Goal: Task Accomplishment & Management: Manage account settings

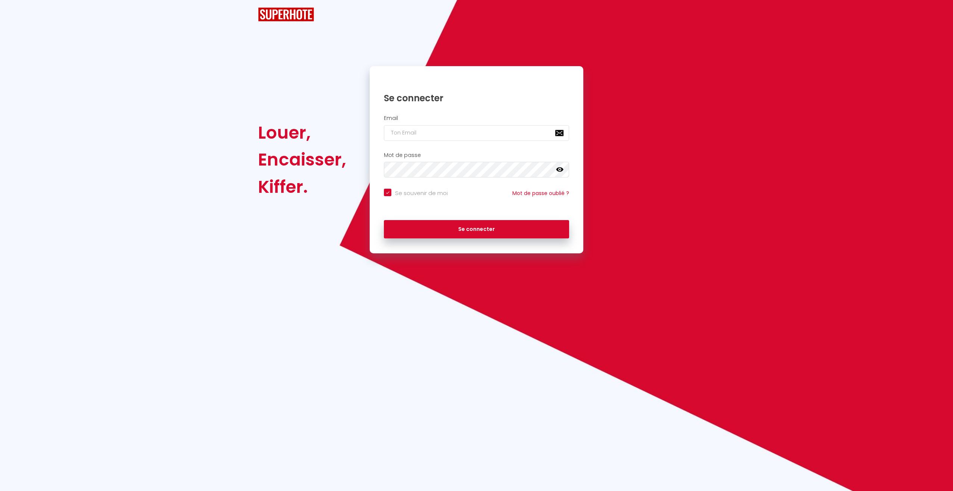
checkbox input "true"
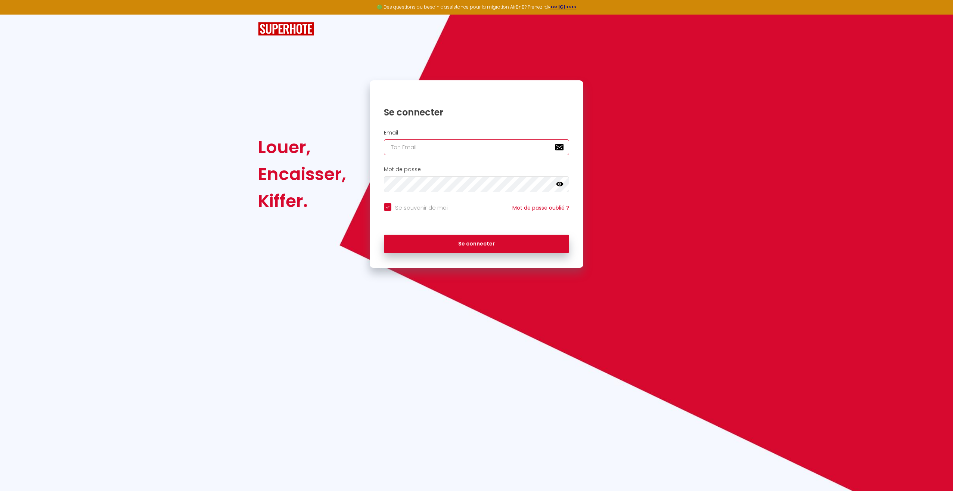
click at [404, 150] on input "email" at bounding box center [476, 147] width 185 height 16
type input "i"
checkbox input "true"
type input "ib"
checkbox input "true"
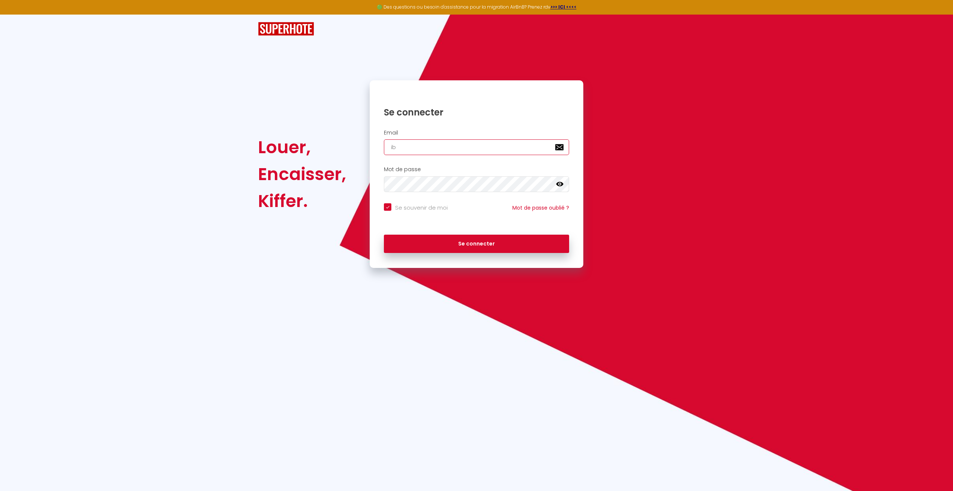
type input "ibe"
checkbox input "true"
type input "iben"
checkbox input "true"
type input "ibens"
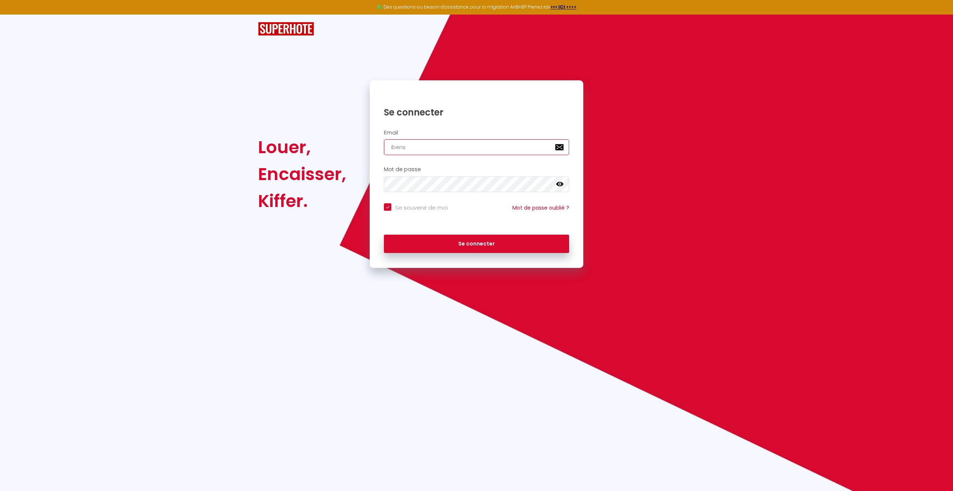
checkbox input "true"
type input "ibensi"
checkbox input "true"
type input "ibensim"
checkbox input "true"
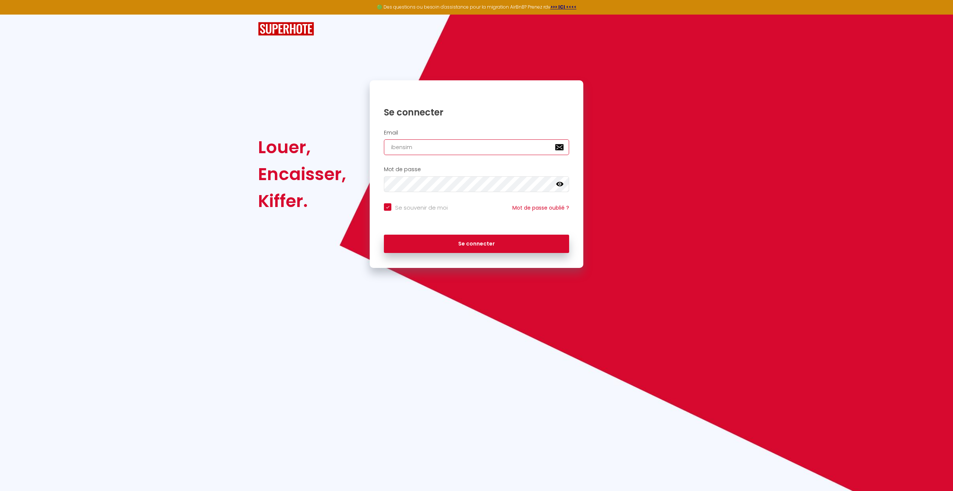
type input "ibensimo"
checkbox input "true"
type input "ibensimon"
checkbox input "true"
type input "ibensimon@"
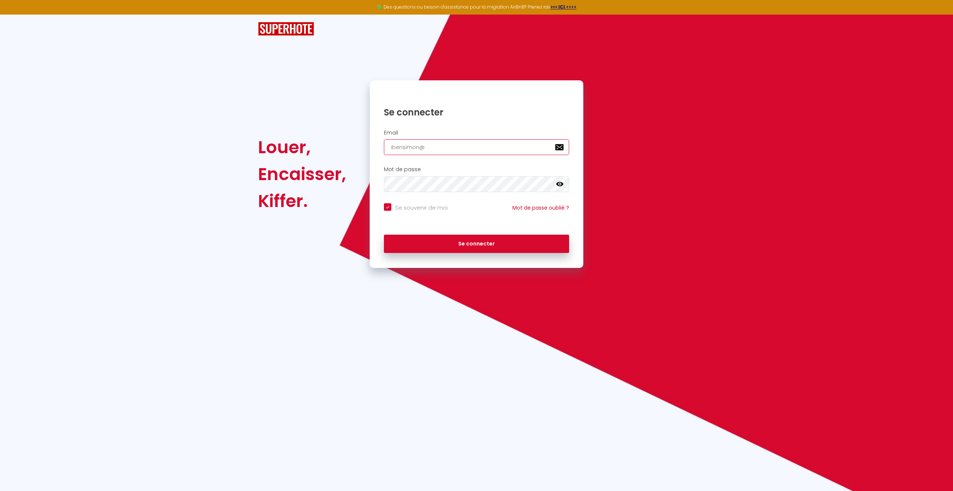
checkbox input "true"
type input "ibensimon@h"
checkbox input "true"
type input "ibensimon@ho"
checkbox input "true"
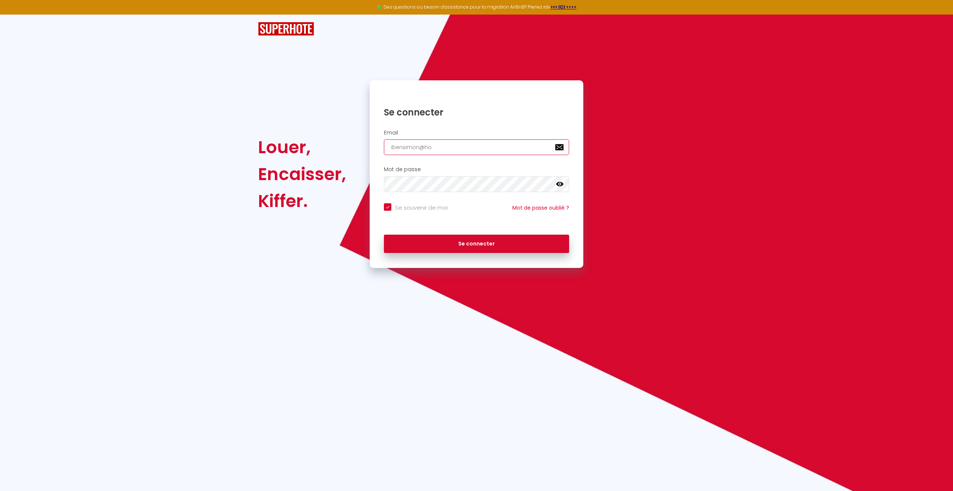
type input "ibensimon@hot"
checkbox input "true"
type input "ibensimon@hotm"
checkbox input "true"
type input "ibensimon@hotma"
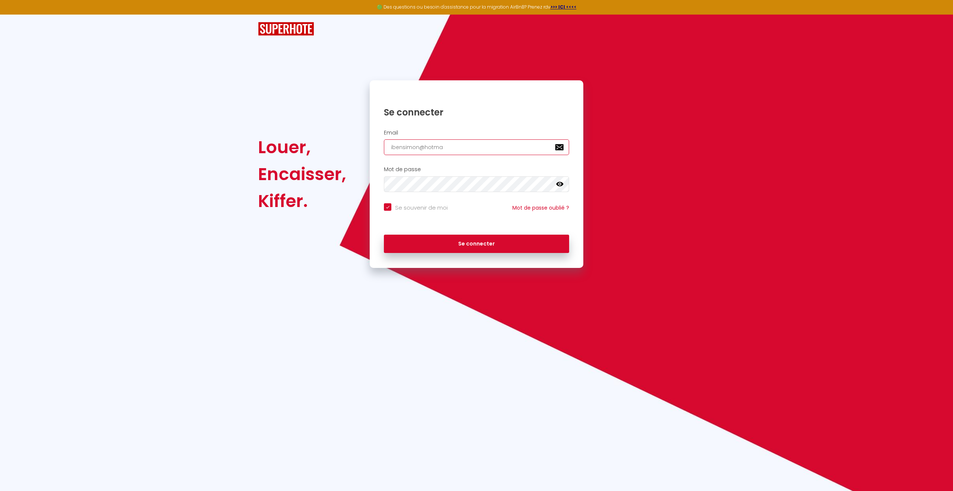
checkbox input "true"
type input "ibensimon@hotmai"
checkbox input "true"
type input "[EMAIL_ADDRESS]"
checkbox input "true"
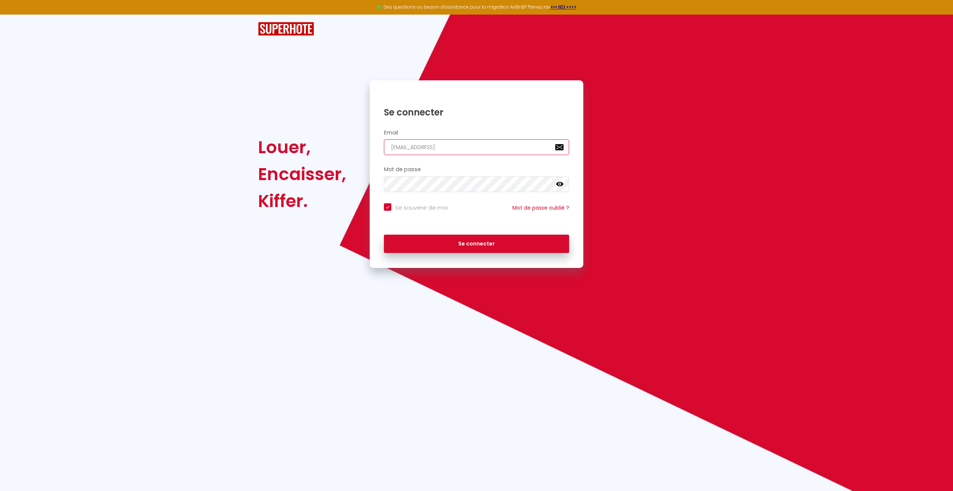
type input "[EMAIL_ADDRESS]."
checkbox input "true"
type input "ibensimon@hotmail.c"
checkbox input "true"
type input "[EMAIL_ADDRESS][DOMAIN_NAME]"
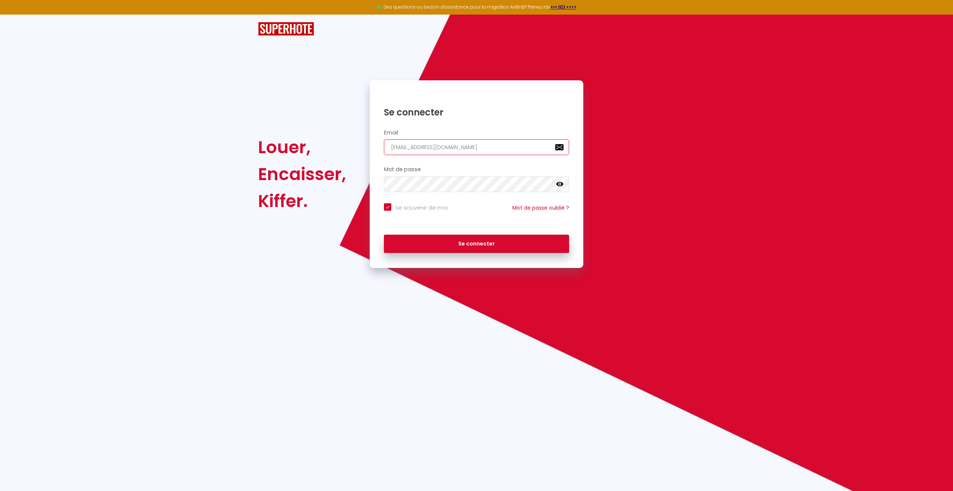
checkbox input "true"
type input "[EMAIL_ADDRESS][DOMAIN_NAME]"
checkbox input "true"
type input "[EMAIL_ADDRESS][DOMAIN_NAME]"
click at [561, 184] on icon at bounding box center [559, 183] width 7 height 7
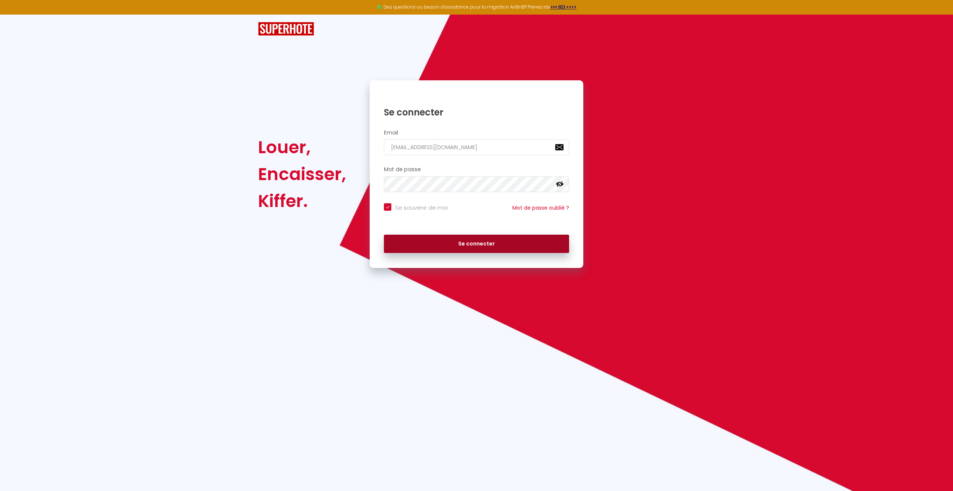
click at [450, 237] on button "Se connecter" at bounding box center [476, 244] width 185 height 19
checkbox input "true"
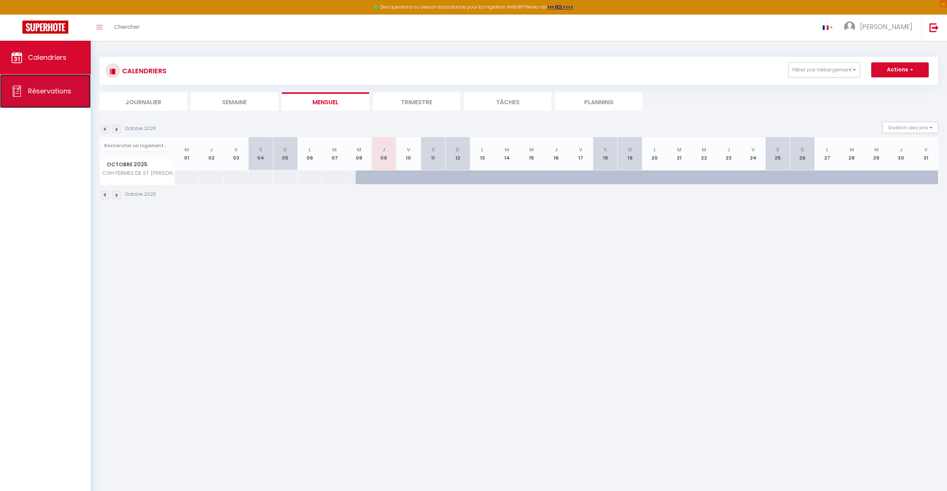
click at [69, 85] on link "Réservations" at bounding box center [45, 91] width 91 height 34
